Goal: Task Accomplishment & Management: Manage account settings

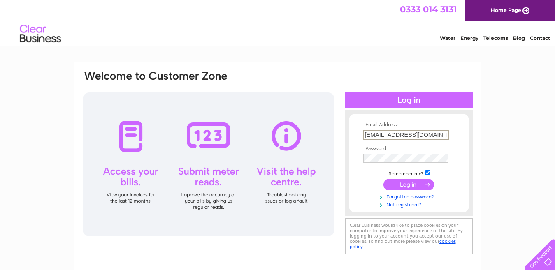
type input "[EMAIL_ADDRESS][DOMAIN_NAME]"
click at [413, 186] on input "submit" at bounding box center [409, 185] width 51 height 12
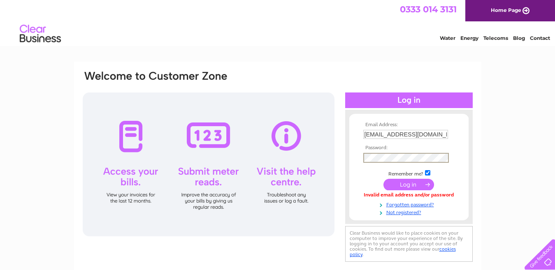
click at [384, 179] on input "submit" at bounding box center [409, 185] width 51 height 12
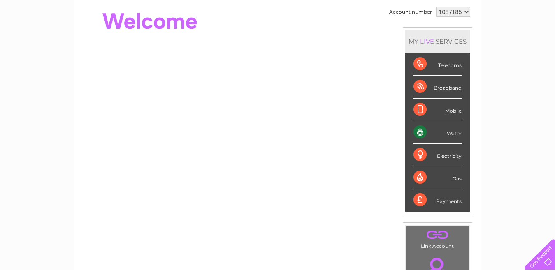
scroll to position [41, 0]
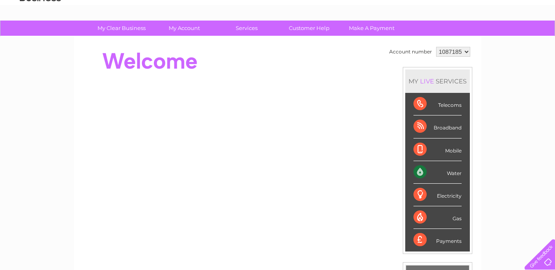
click at [425, 194] on div "Electricity" at bounding box center [438, 195] width 48 height 23
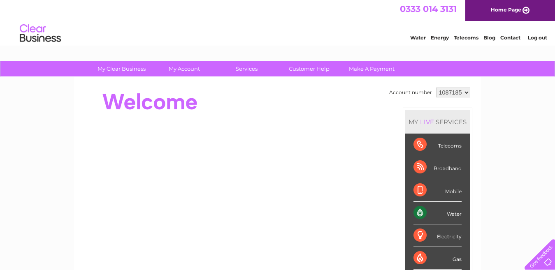
scroll to position [0, 0]
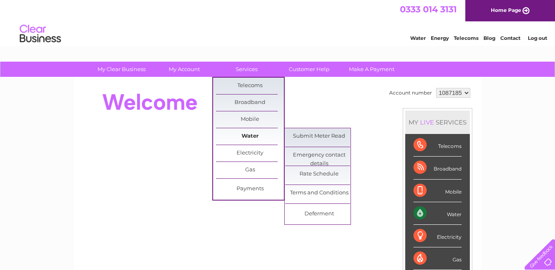
click at [250, 135] on link "Water" at bounding box center [250, 136] width 68 height 16
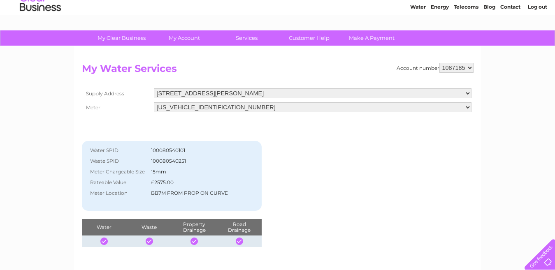
scroll to position [20, 0]
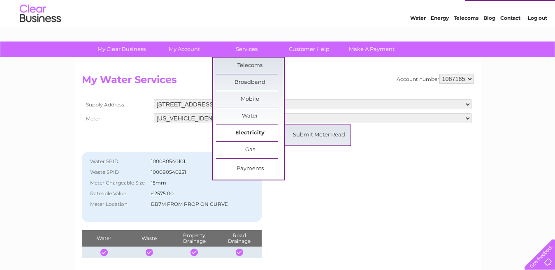
click at [250, 134] on link "Electricity" at bounding box center [250, 133] width 68 height 16
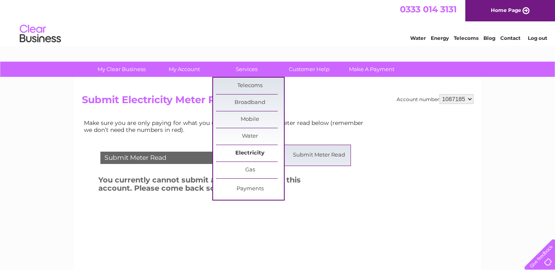
click at [248, 145] on link "Electricity" at bounding box center [250, 153] width 68 height 16
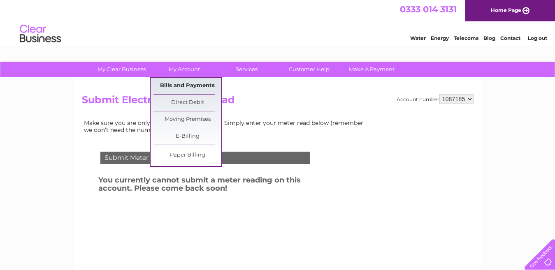
click at [186, 86] on link "Bills and Payments" at bounding box center [188, 86] width 68 height 16
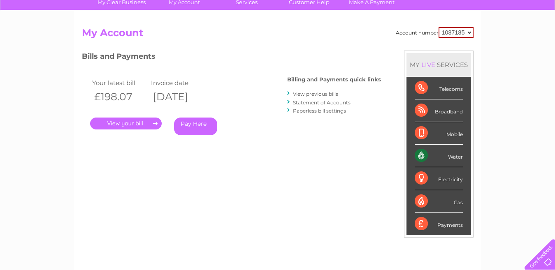
scroll to position [62, 0]
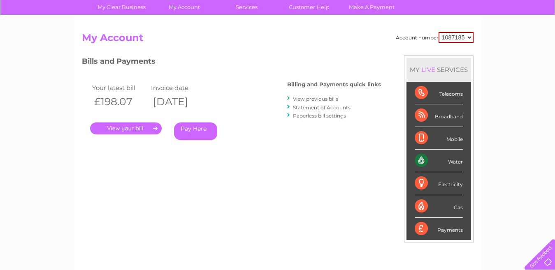
click at [309, 98] on link "View previous bills" at bounding box center [315, 99] width 45 height 6
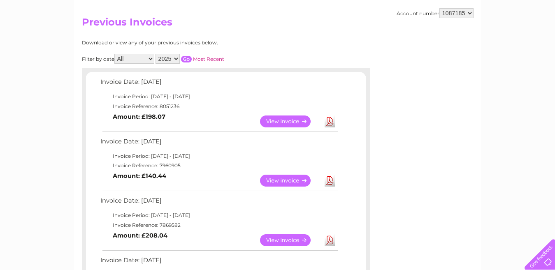
scroll to position [28, 0]
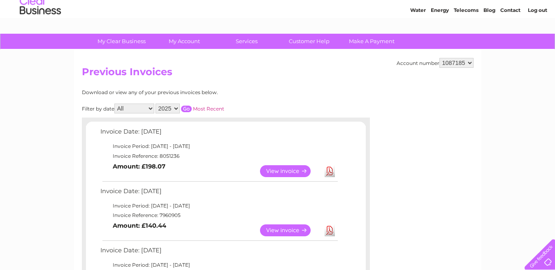
click at [174, 109] on select "2025 2024 2023 2022" at bounding box center [168, 109] width 24 height 10
select select "2024"
click at [157, 104] on select "2025 2024 2023 2022" at bounding box center [168, 109] width 24 height 10
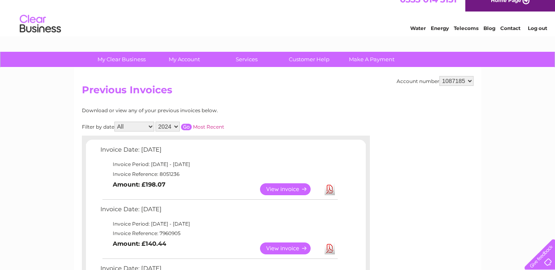
scroll to position [0, 0]
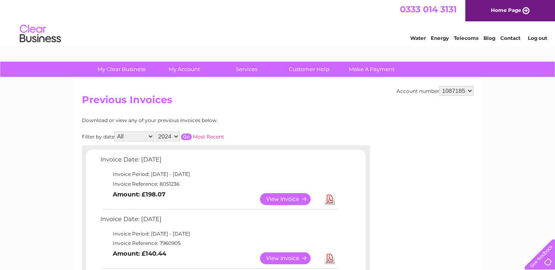
click at [151, 132] on select "All January February March April May June July August September October Novembe…" at bounding box center [134, 137] width 40 height 10
click at [150, 139] on select "All January February March April May June July August September October Novembe…" at bounding box center [134, 137] width 40 height 10
click at [150, 137] on select "All January February March April May June July August September October Novembe…" at bounding box center [134, 137] width 40 height 10
click at [151, 137] on select "All January February March April May June July August September October Novembe…" at bounding box center [134, 137] width 40 height 10
click at [190, 137] on input "button" at bounding box center [186, 137] width 11 height 7
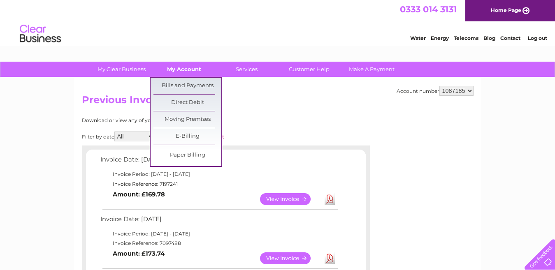
click at [179, 71] on link "My Account" at bounding box center [184, 69] width 68 height 15
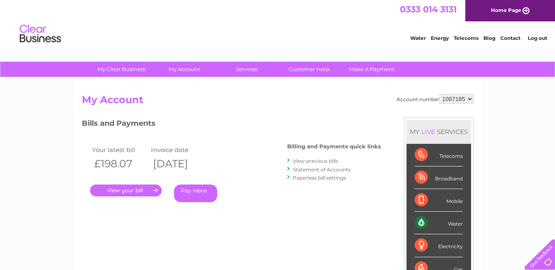
click at [445, 247] on div "Electricity" at bounding box center [439, 246] width 48 height 23
click at [413, 246] on li "Electricity" at bounding box center [439, 246] width 65 height 23
click at [420, 247] on div "Electricity" at bounding box center [439, 246] width 48 height 23
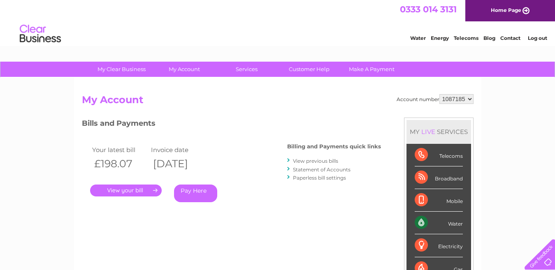
click at [420, 247] on div "Electricity" at bounding box center [439, 246] width 48 height 23
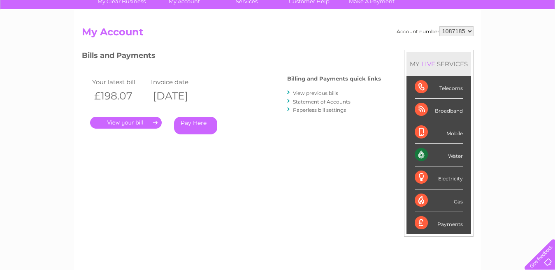
scroll to position [41, 0]
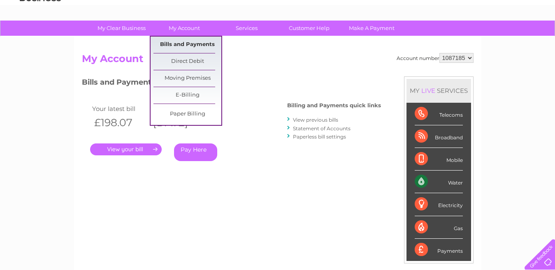
click at [180, 47] on link "Bills and Payments" at bounding box center [188, 45] width 68 height 16
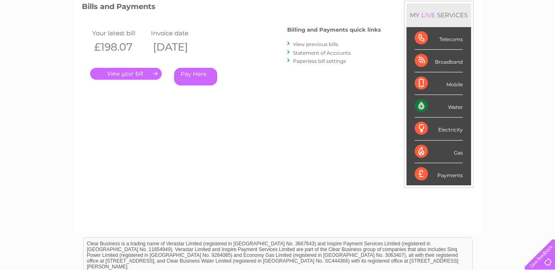
scroll to position [123, 0]
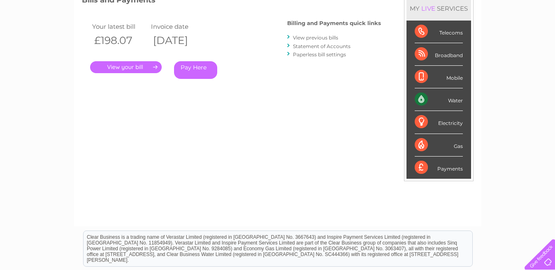
click at [139, 69] on link "." at bounding box center [126, 67] width 72 height 12
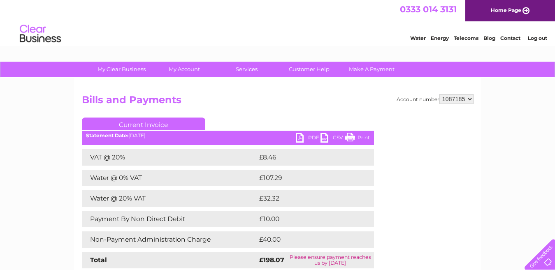
click at [308, 135] on link "PDF" at bounding box center [308, 139] width 25 height 12
